Goal: Check status: Check status

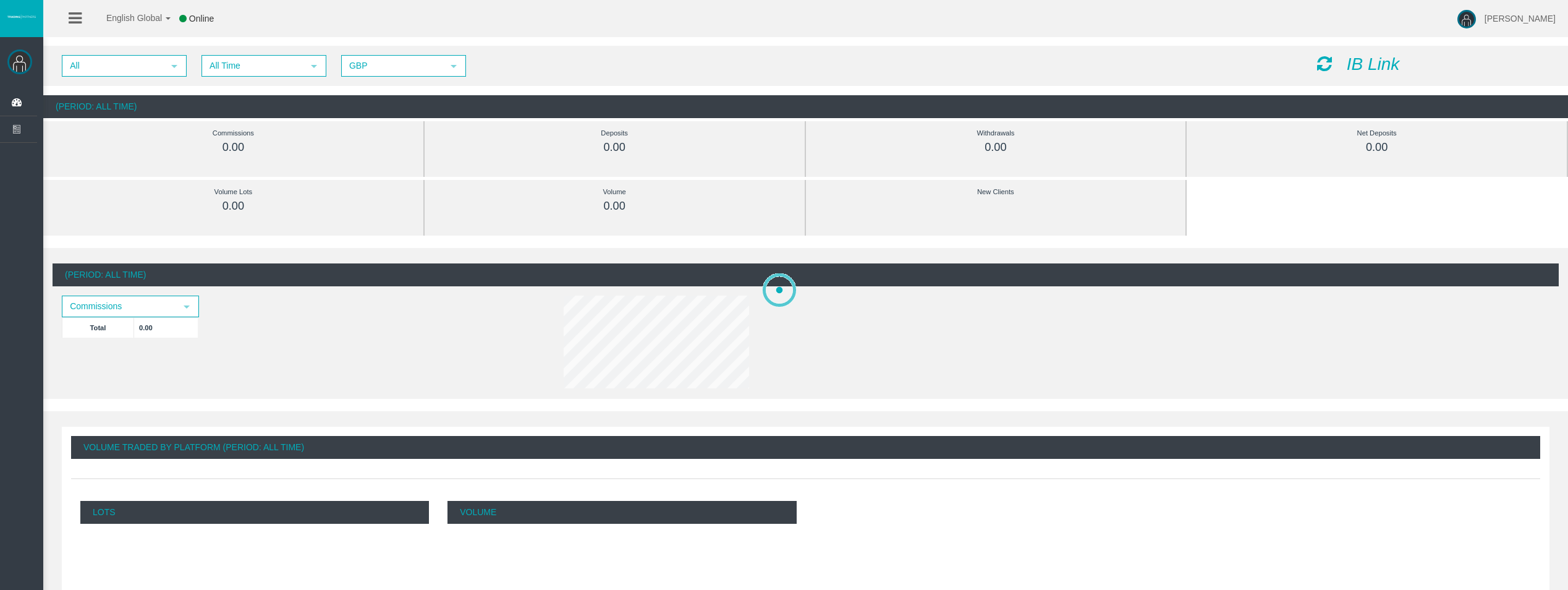
click at [275, 75] on span "All Time" at bounding box center [253, 66] width 100 height 19
click at [263, 73] on span "All Time" at bounding box center [253, 66] width 100 height 19
click at [265, 64] on span "All Time" at bounding box center [253, 66] width 100 height 19
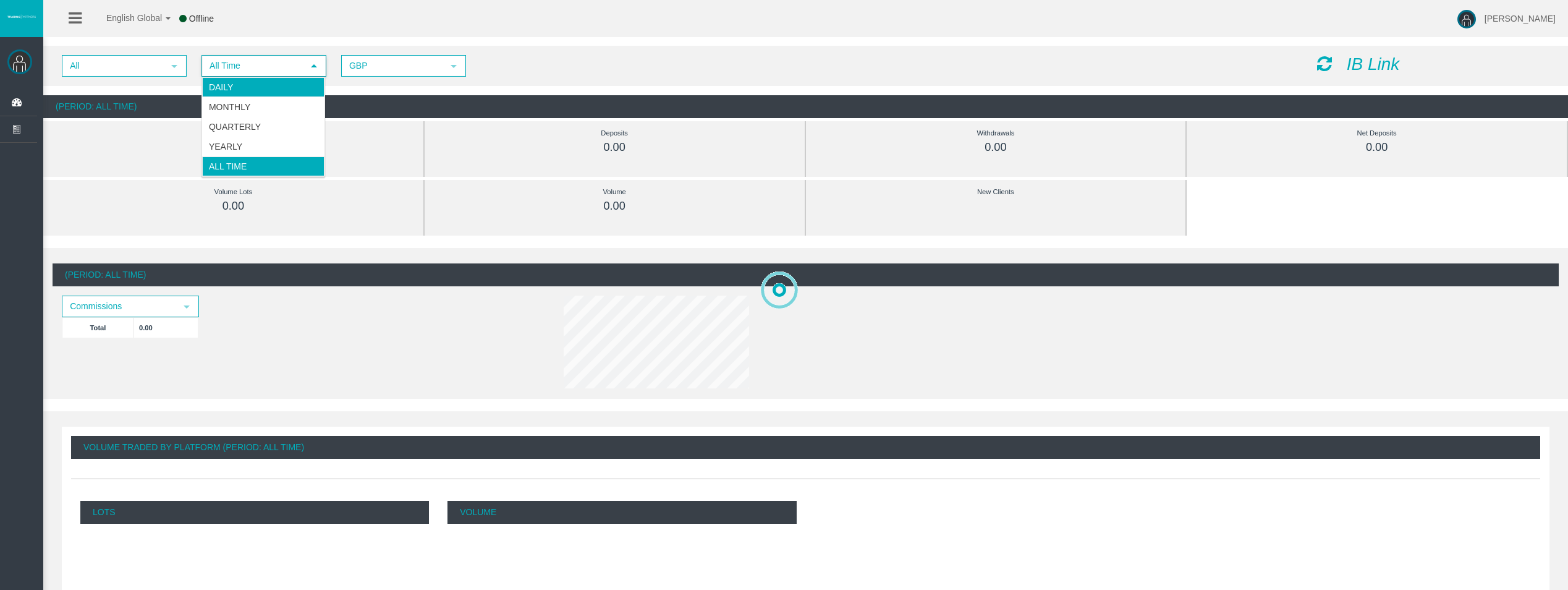
click at [268, 79] on li "Daily" at bounding box center [263, 88] width 122 height 20
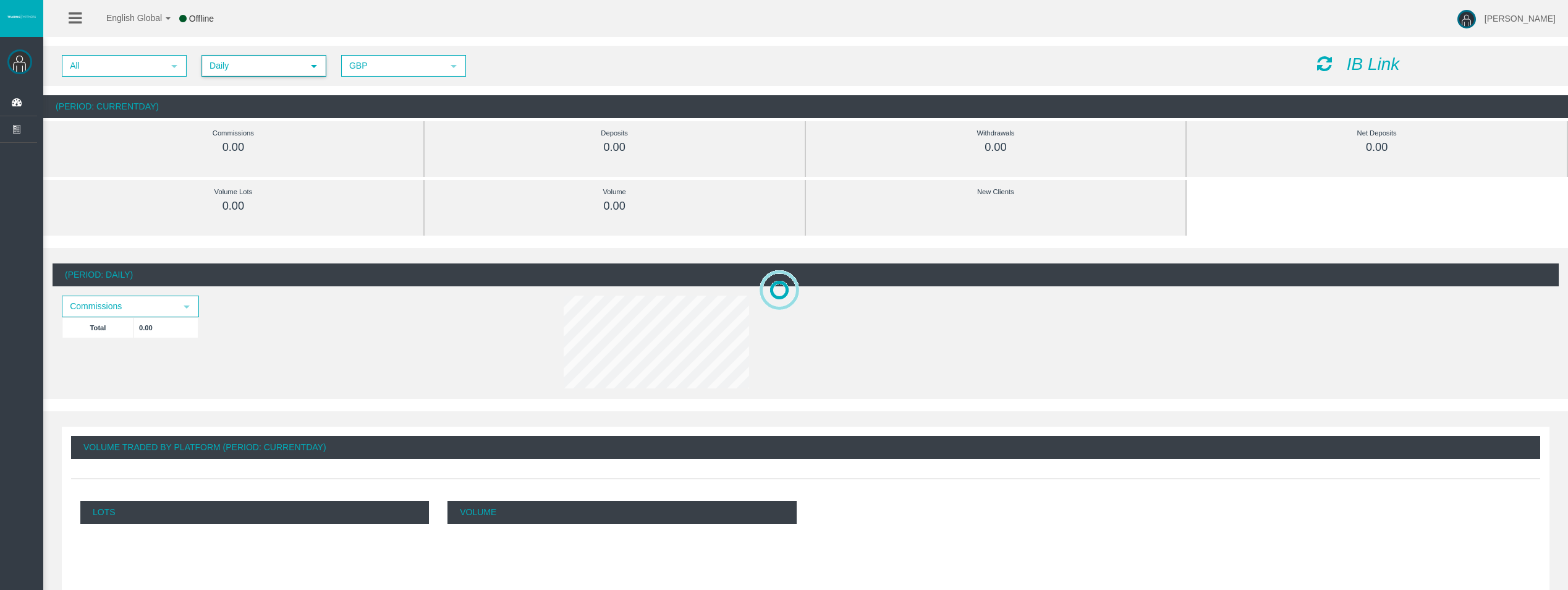
click at [1325, 57] on icon at bounding box center [1324, 63] width 15 height 17
